Goal: Task Accomplishment & Management: Use online tool/utility

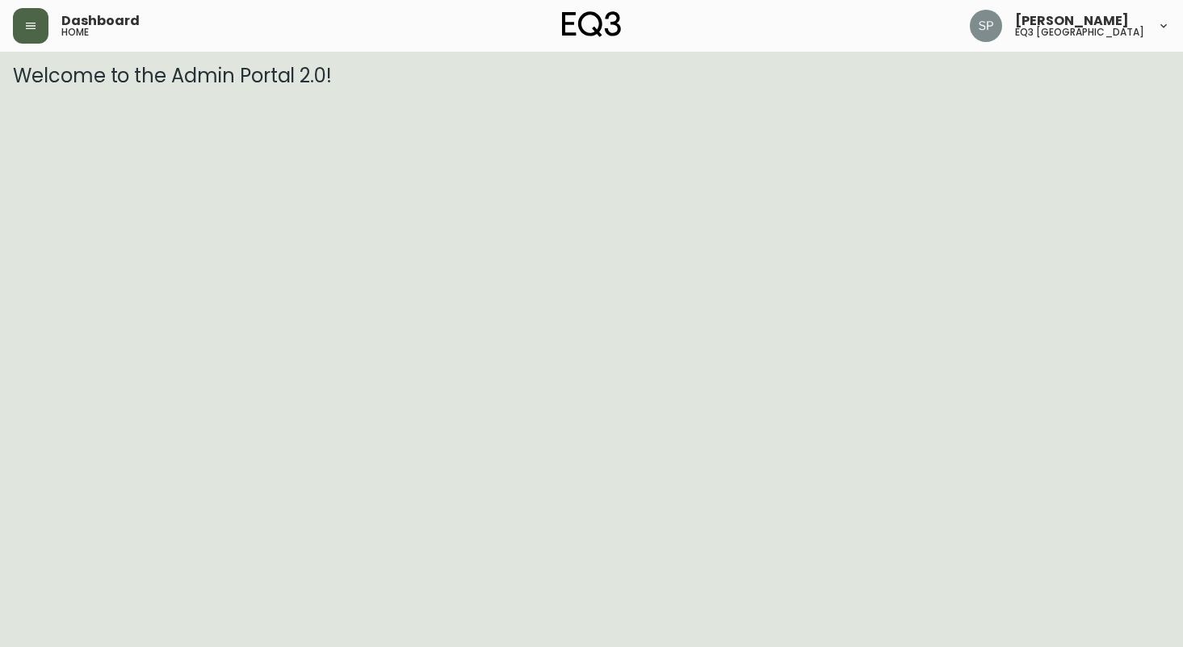
click at [32, 31] on icon "button" at bounding box center [30, 25] width 13 height 13
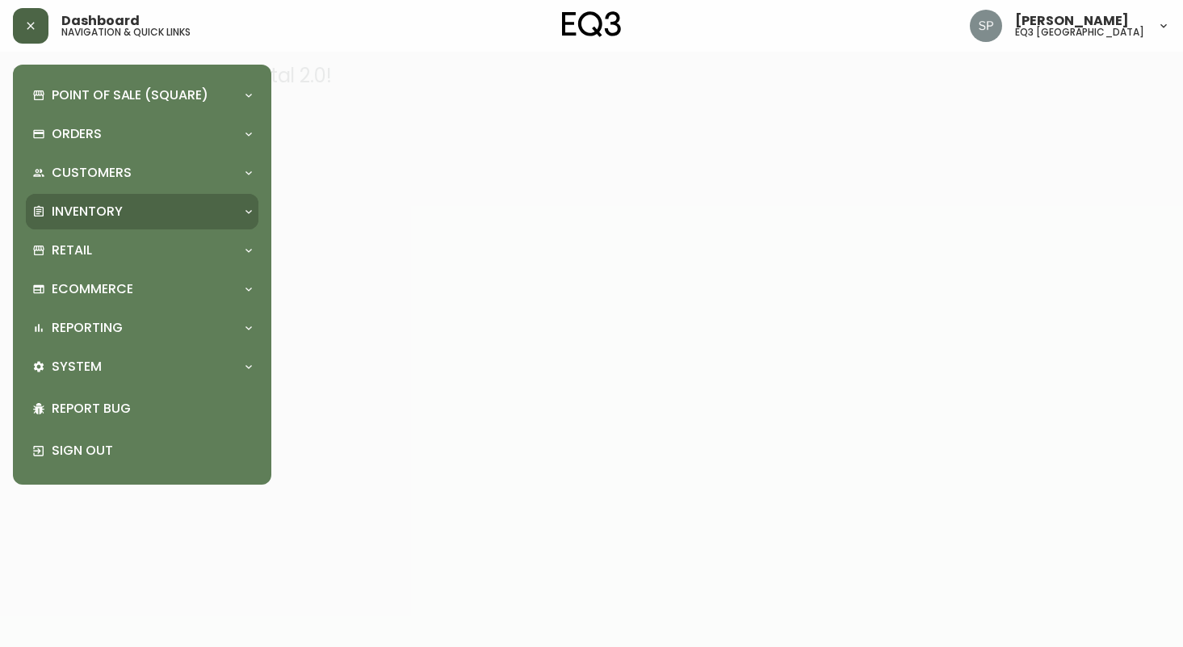
click at [239, 212] on div at bounding box center [249, 211] width 26 height 13
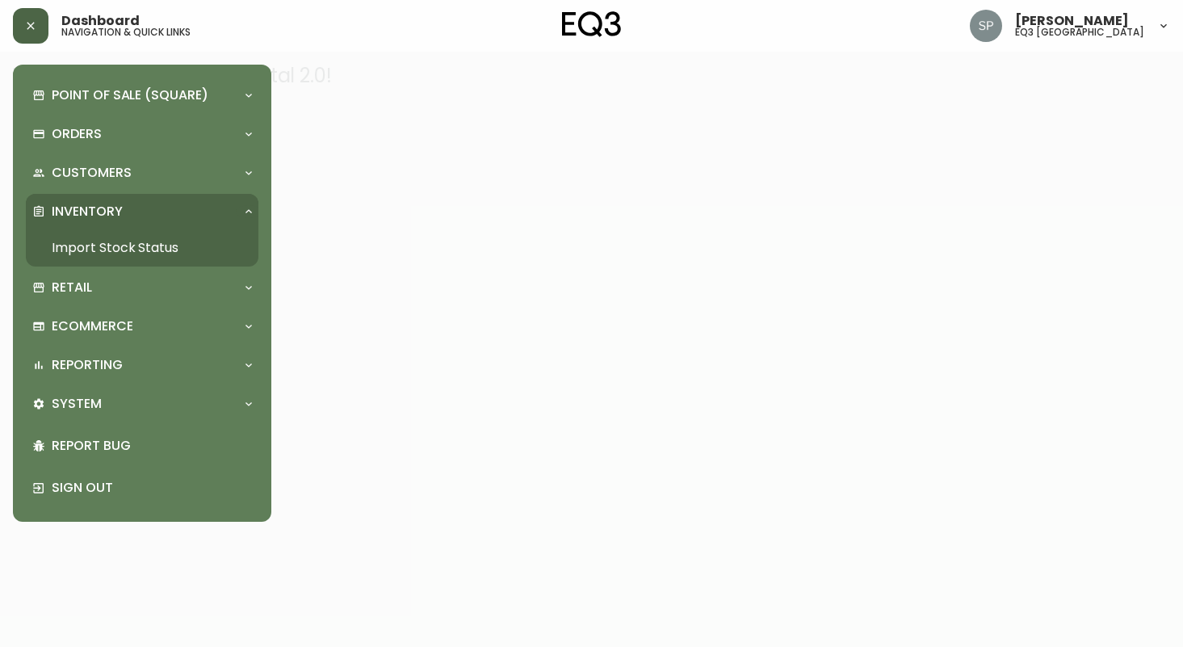
click at [166, 243] on link "Import Stock Status" at bounding box center [142, 247] width 233 height 37
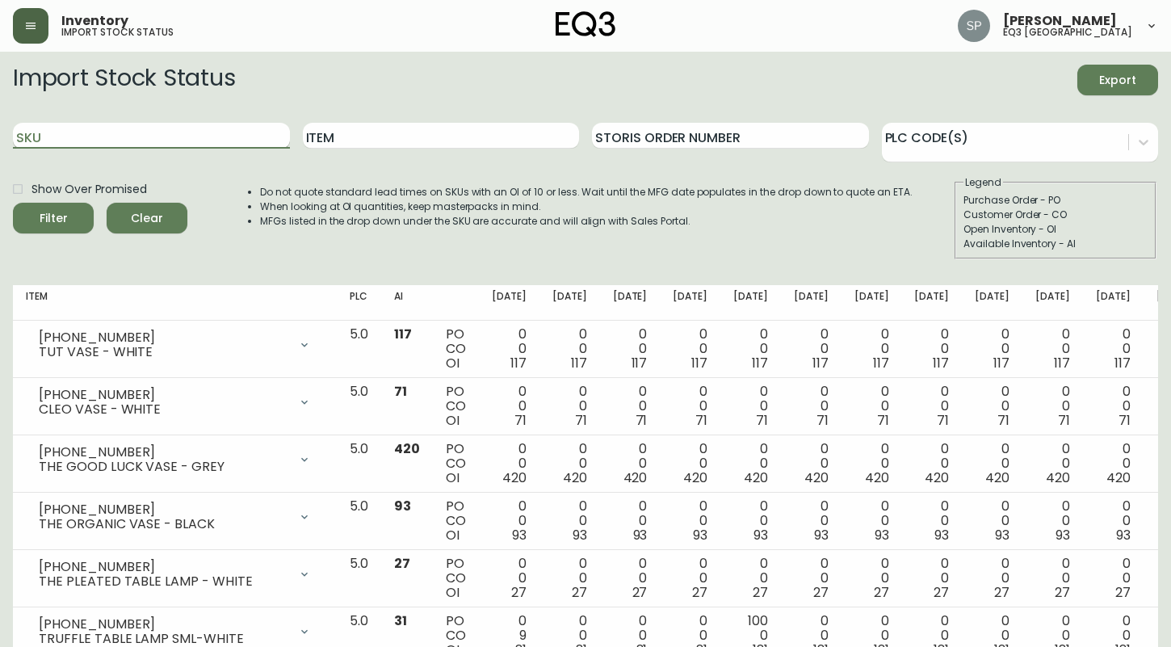
click at [63, 132] on input "SKU" at bounding box center [151, 136] width 277 height 26
type input "3020-388-23-a"
click at [67, 220] on span "Filter" at bounding box center [53, 218] width 55 height 20
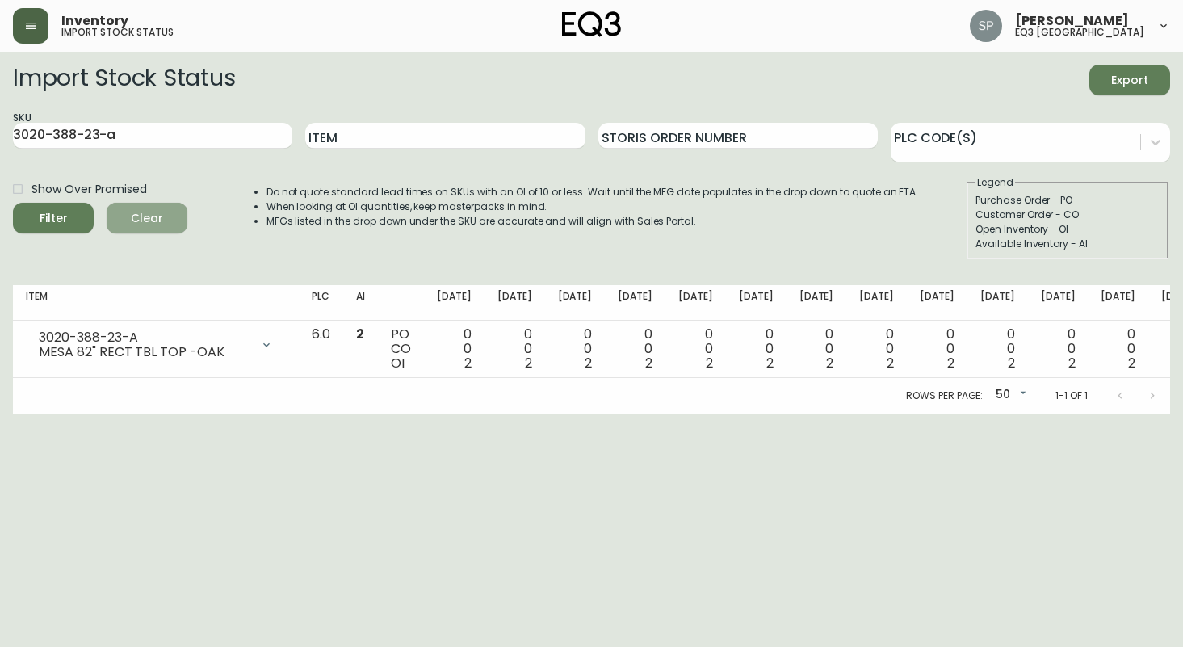
click at [163, 221] on span "Clear" at bounding box center [147, 218] width 55 height 20
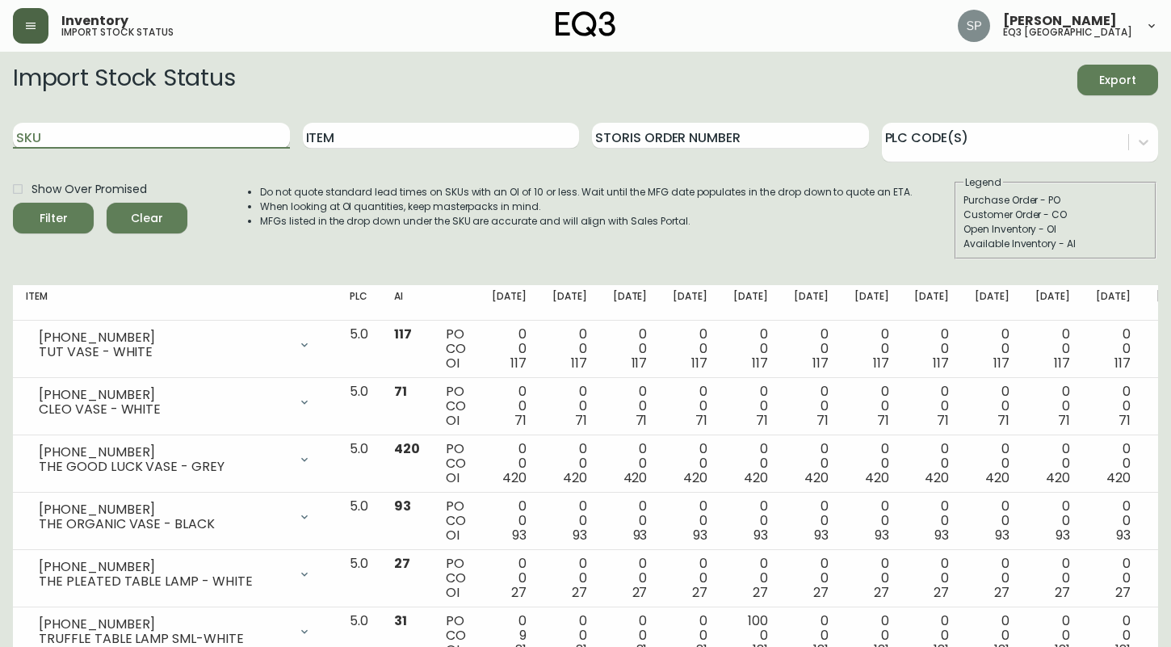
click at [120, 136] on input "SKU" at bounding box center [151, 136] width 277 height 26
type input "3020-387-4-b"
click at [51, 216] on icon "submit" at bounding box center [47, 216] width 21 height 21
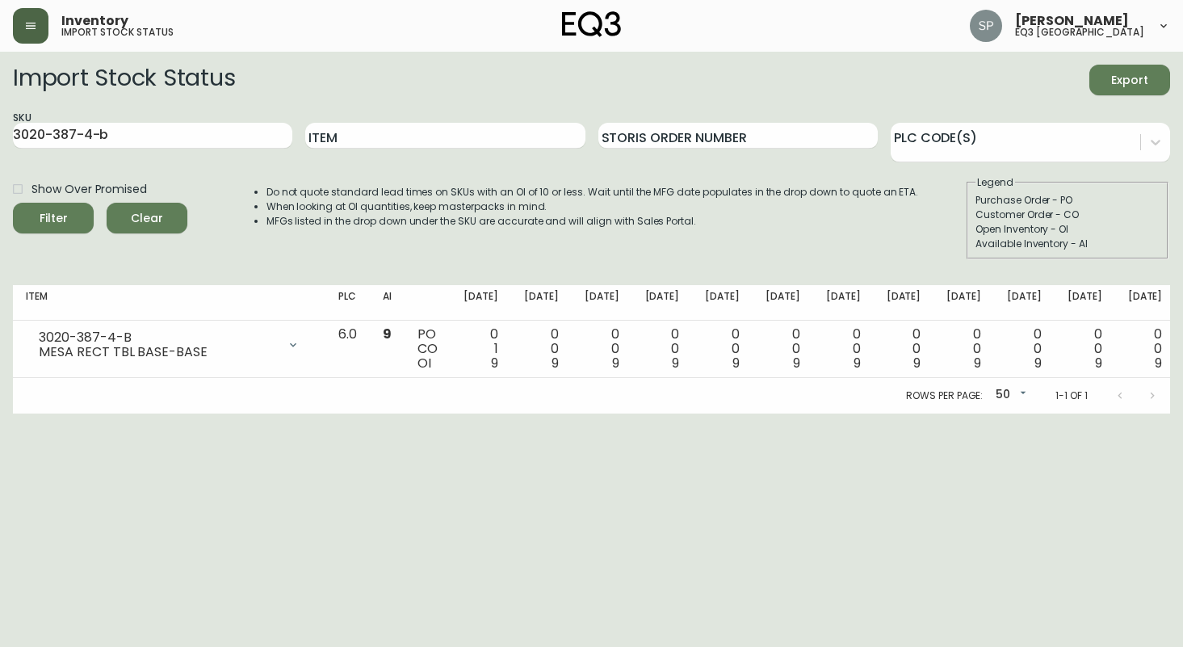
click at [140, 218] on span "Clear" at bounding box center [147, 218] width 55 height 20
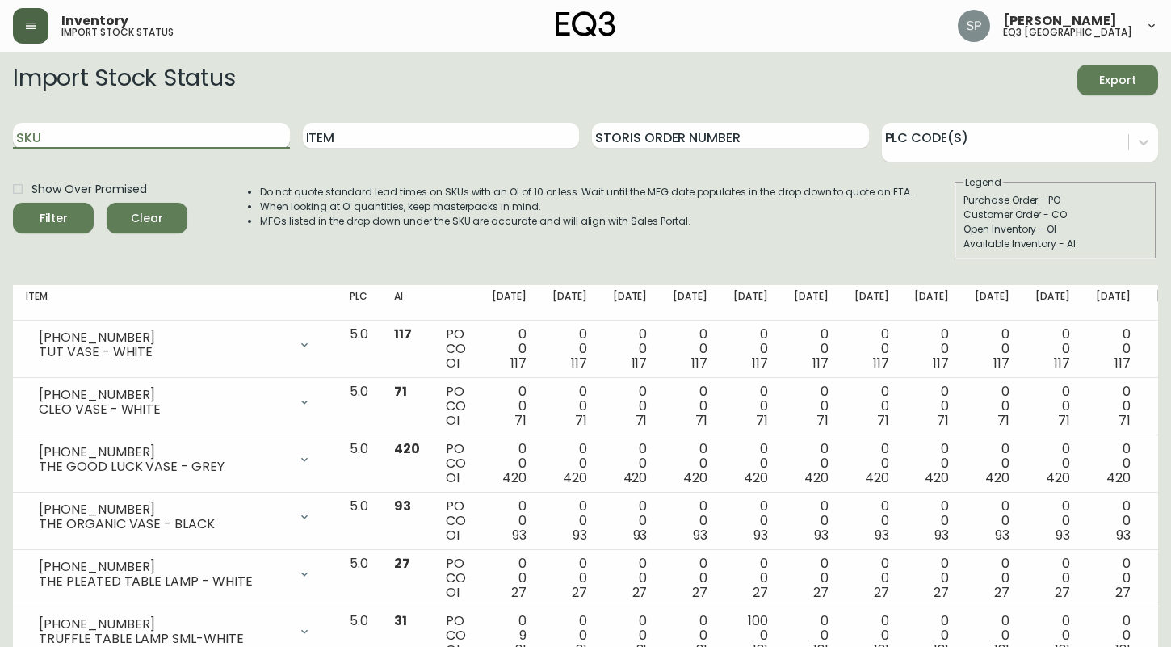
click at [101, 139] on input "SKU" at bounding box center [151, 136] width 277 height 26
click at [79, 134] on input "SKU" at bounding box center [151, 136] width 277 height 26
click at [72, 225] on span "Filter" at bounding box center [53, 218] width 55 height 20
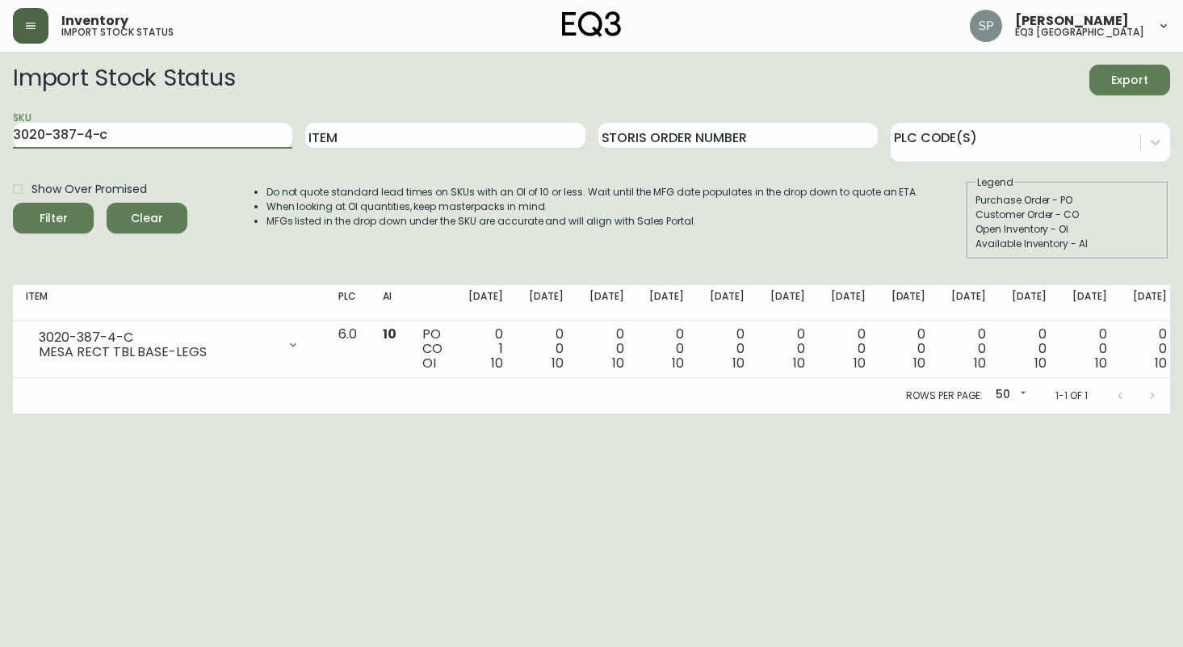
drag, startPoint x: 193, startPoint y: 134, endPoint x: -165, endPoint y: 127, distance: 357.9
click at [0, 127] on html "Inventory import stock status [PERSON_NAME] eq3 [GEOGRAPHIC_DATA] Import Stock …" at bounding box center [591, 207] width 1183 height 414
type input "[PHONE_NUMBER]"
click at [44, 207] on button "Filter" at bounding box center [53, 218] width 81 height 31
